Goal: Transaction & Acquisition: Purchase product/service

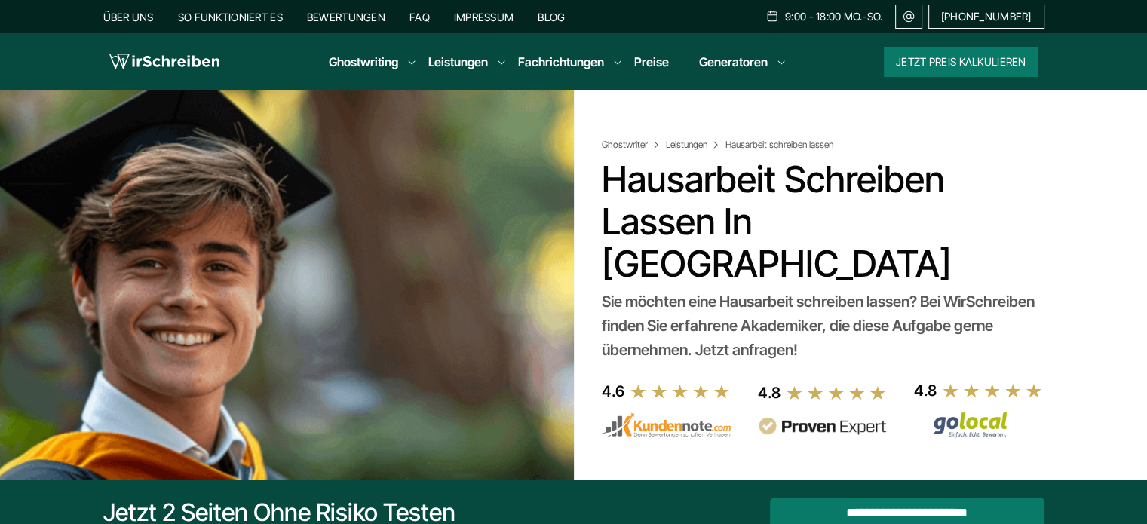
drag, startPoint x: 604, startPoint y: 182, endPoint x: 706, endPoint y: 223, distance: 109.9
click at [706, 223] on h1 "Hausarbeit schreiben lassen in [GEOGRAPHIC_DATA]" at bounding box center [819, 221] width 437 height 127
copy h1 "Hausarbeit schreiben lassen"
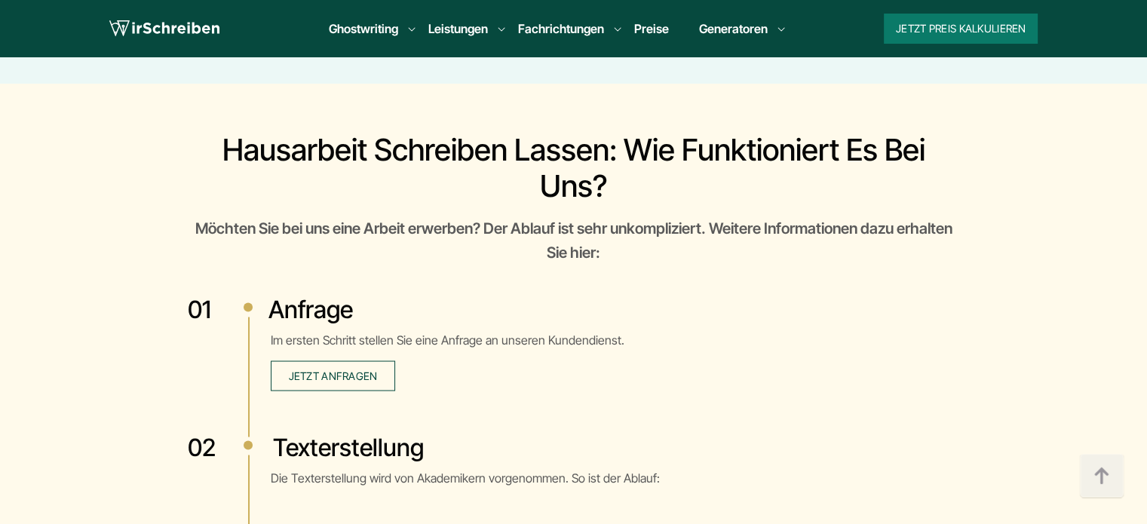
scroll to position [2715, 0]
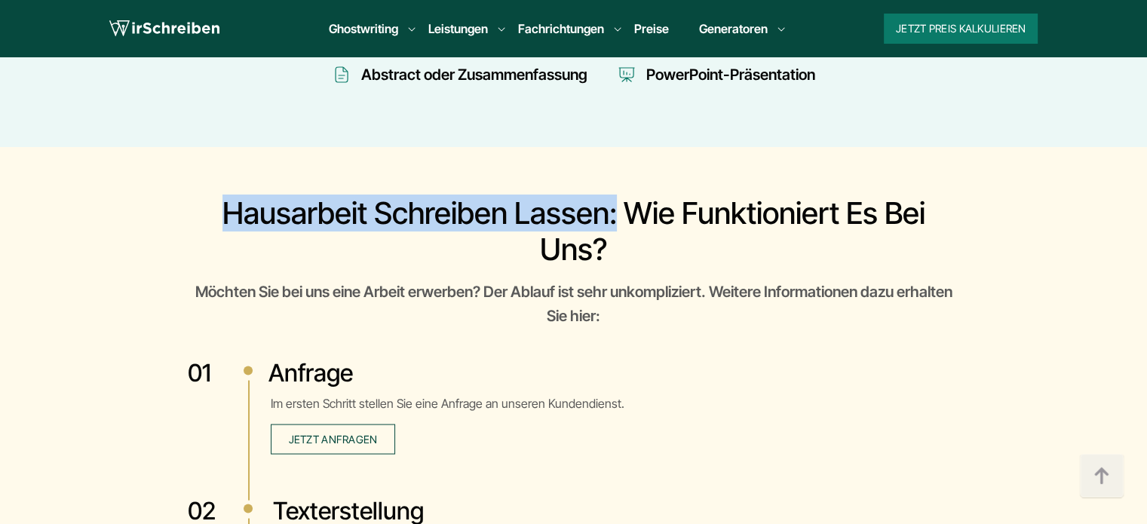
drag, startPoint x: 615, startPoint y: 170, endPoint x: 204, endPoint y: 186, distance: 411.3
click at [204, 195] on h2 "Hausarbeit schreiben lassen: Wie funktioniert es bei uns?" at bounding box center [574, 231] width 772 height 72
copy h2 "Hausarbeit schreiben lassen:"
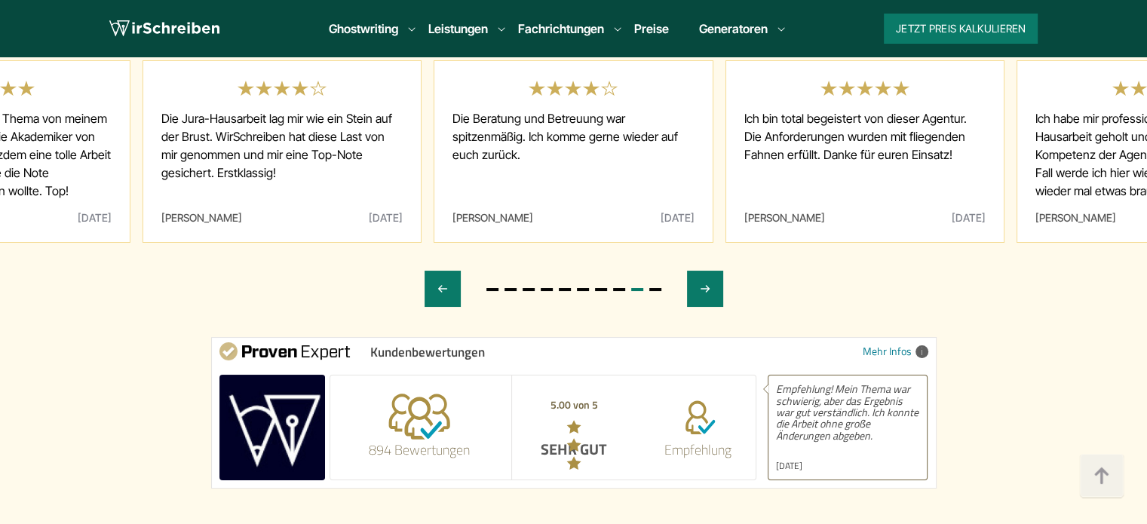
scroll to position [5807, 0]
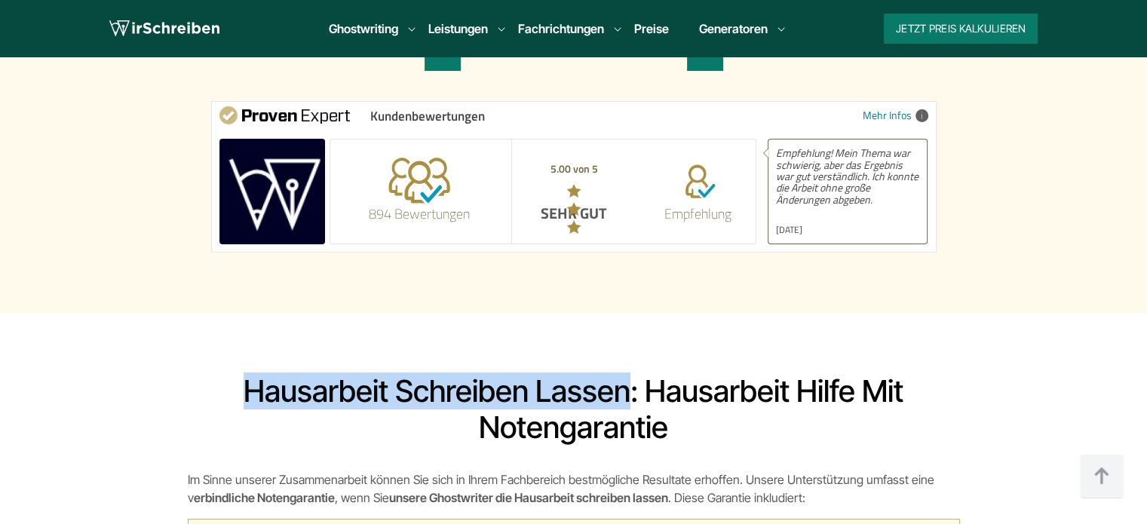
copy h2 "Hausarbeit schreiben lassen"
drag, startPoint x: 244, startPoint y: 305, endPoint x: 626, endPoint y: 305, distance: 381.6
click at [626, 373] on h2 "Hausarbeit schreiben lassen: Hausarbeit Hilfe mit Notengarantie" at bounding box center [574, 409] width 772 height 72
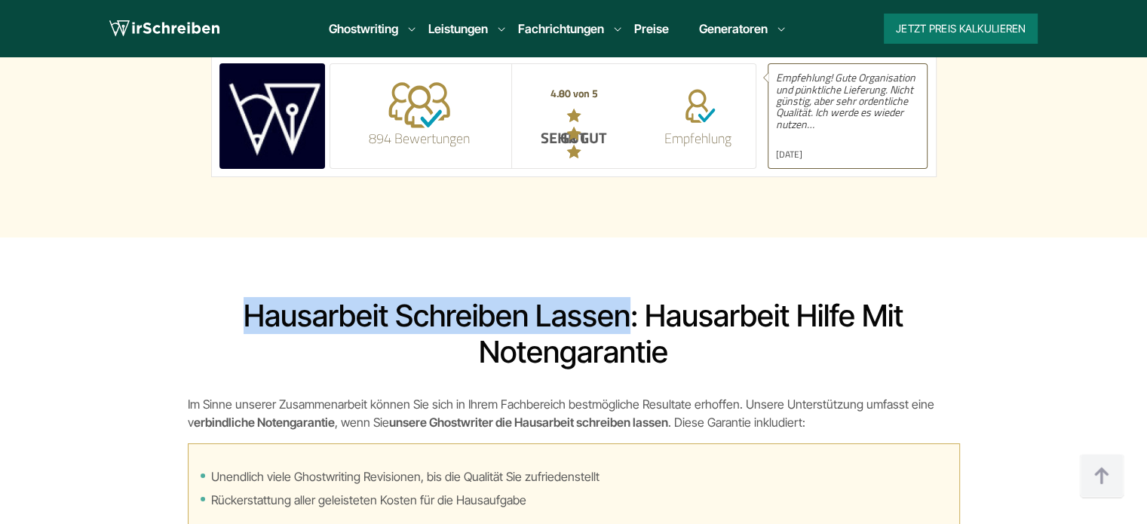
scroll to position [5883, 0]
copy h2 "Hausarbeit schreiben lassen"
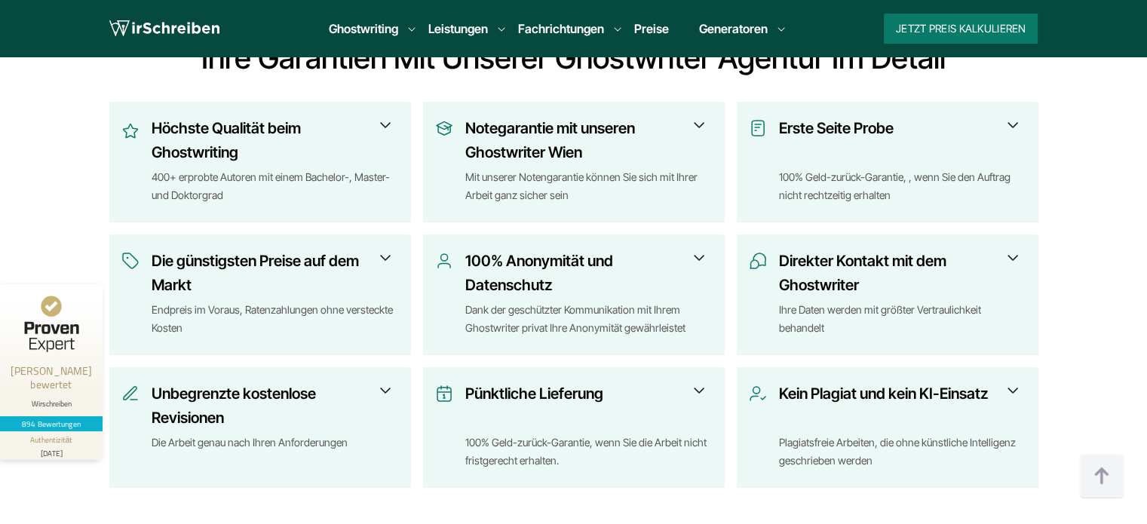
scroll to position [528, 0]
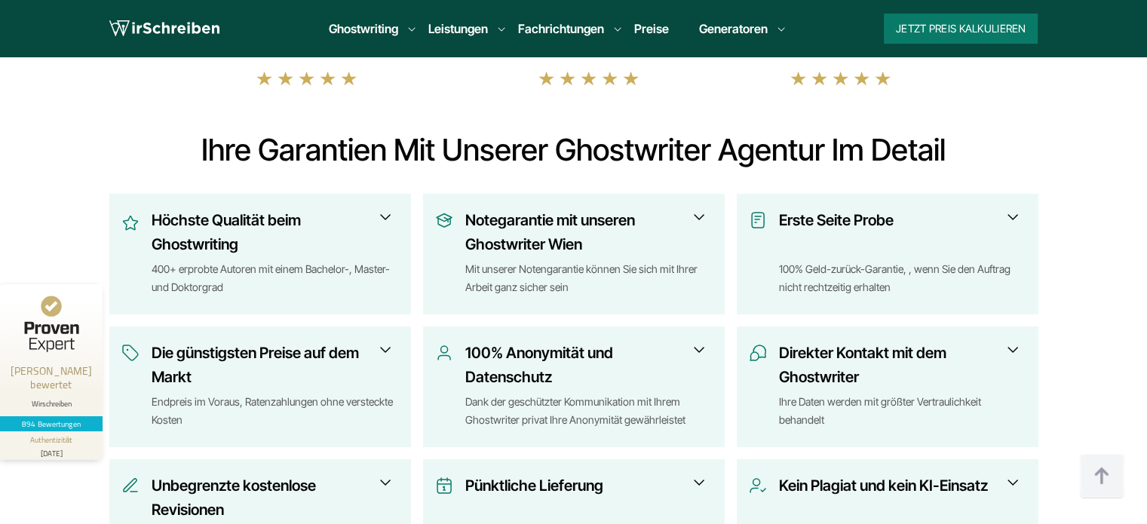
click at [400, 222] on div "Höchste Qualität beim Ghostwriting 400+ erprobte Autoren mit einem Bachelor-, M…" at bounding box center [260, 254] width 302 height 121
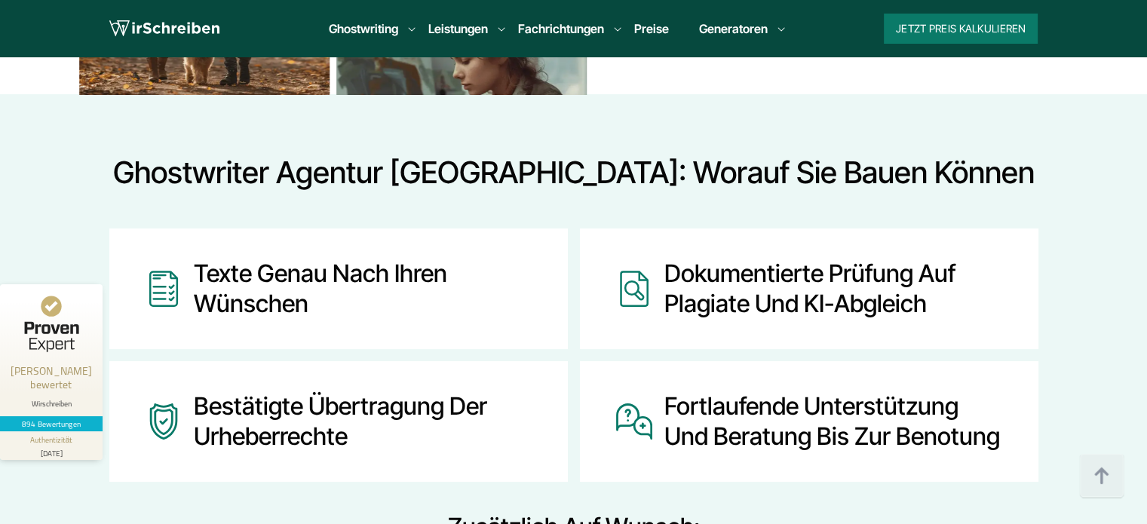
scroll to position [2765, 0]
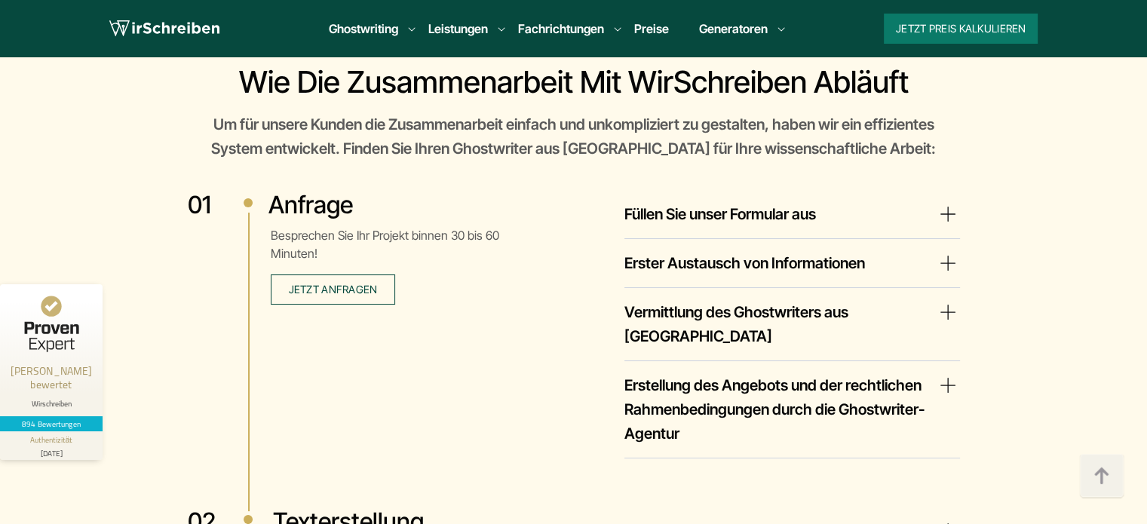
click at [806, 260] on summary "Erster Austausch von Informationen" at bounding box center [792, 263] width 336 height 24
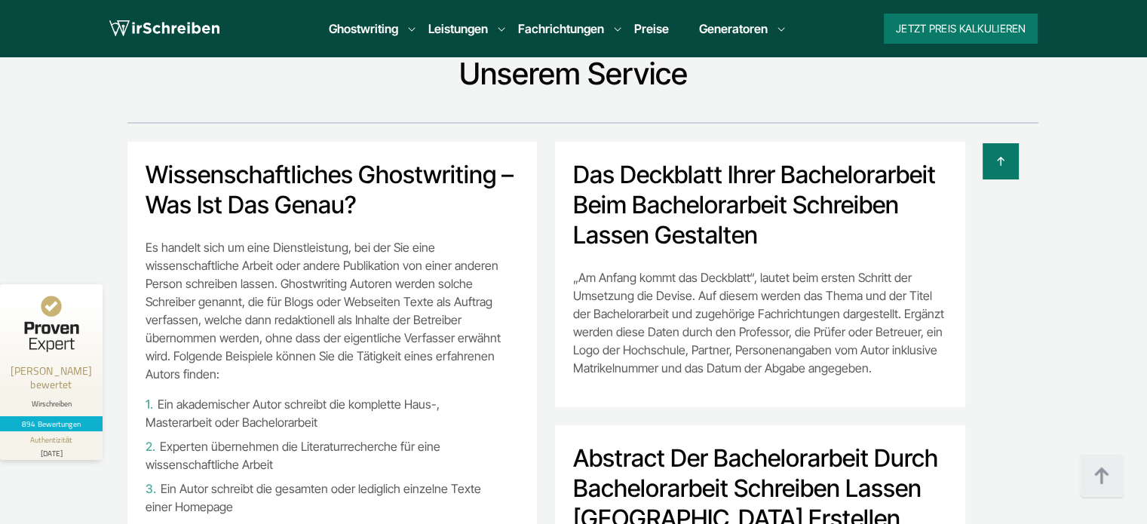
scroll to position [3404, 0]
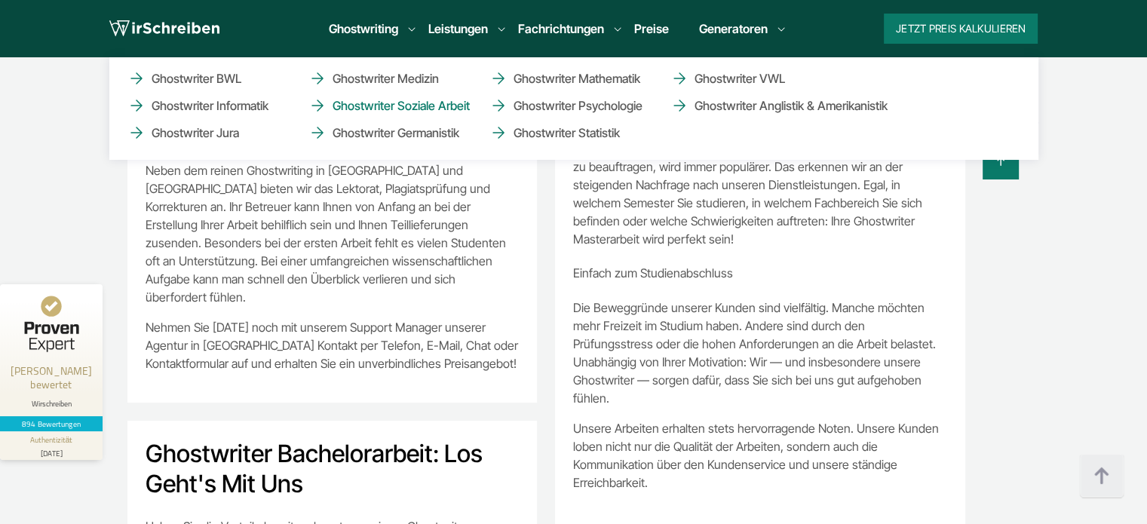
click at [434, 103] on link "Ghostwriter Soziale Arbeit" at bounding box center [383, 106] width 151 height 18
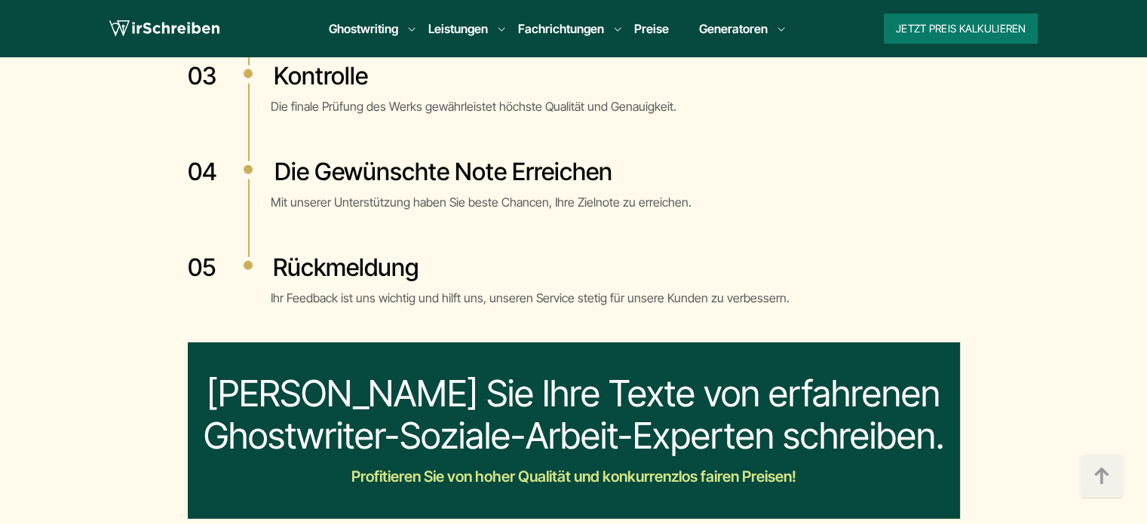
scroll to position [3620, 0]
